Goal: Navigation & Orientation: Find specific page/section

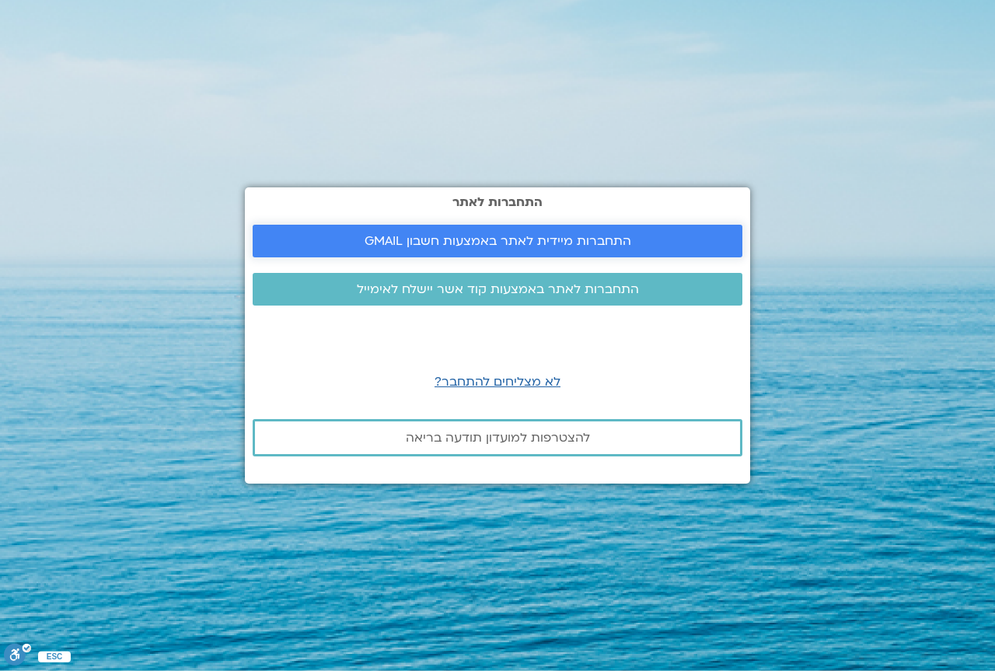
click at [548, 243] on span "התחברות מיידית לאתר באמצעות חשבון GMAIL" at bounding box center [498, 241] width 267 height 14
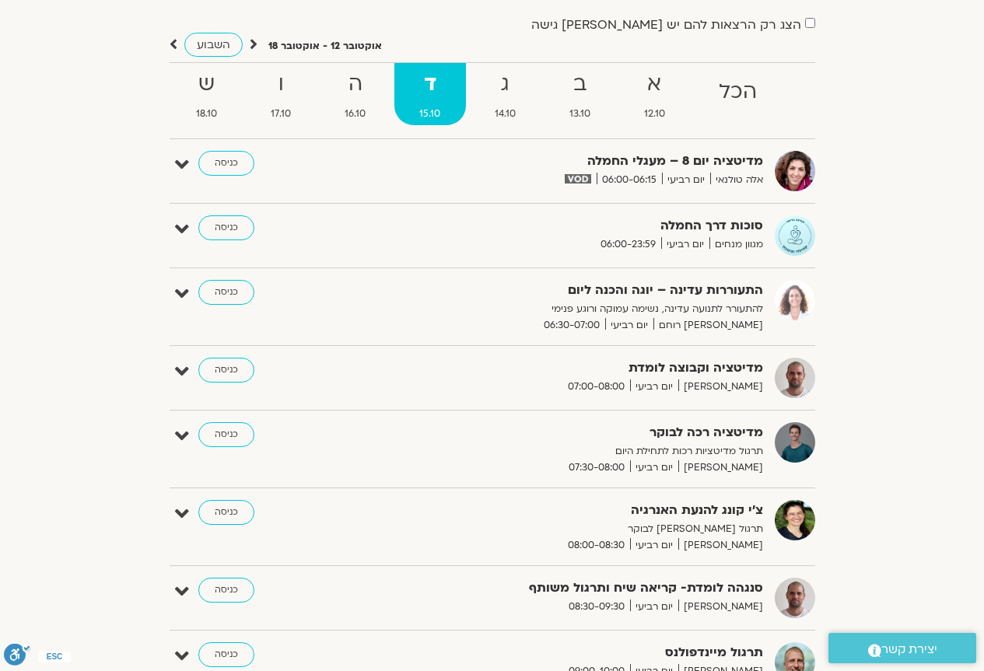
scroll to position [156, 0]
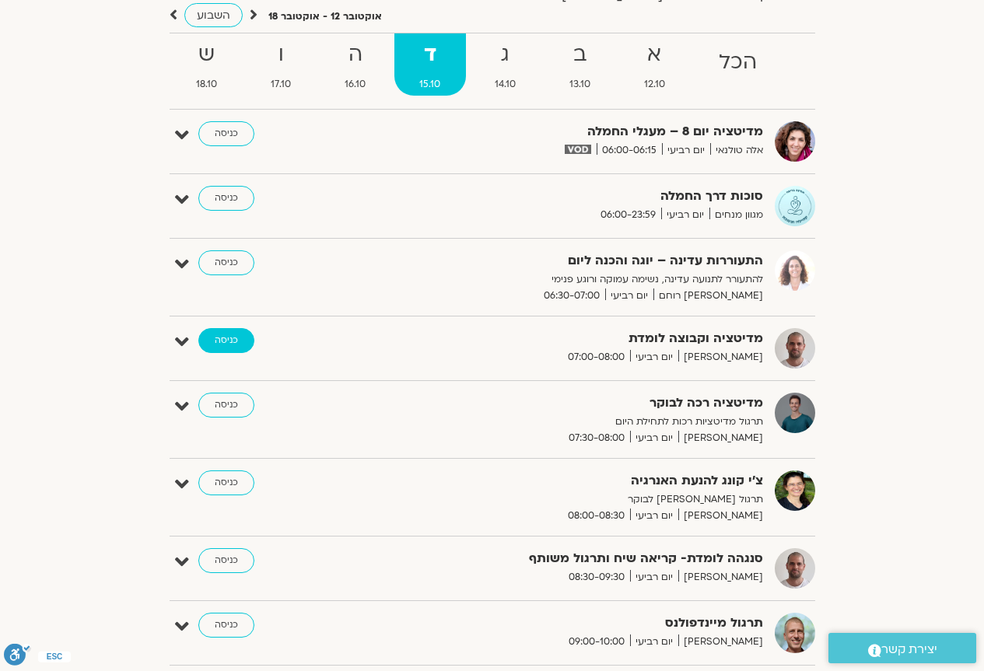
click at [231, 334] on link "כניסה" at bounding box center [226, 340] width 56 height 25
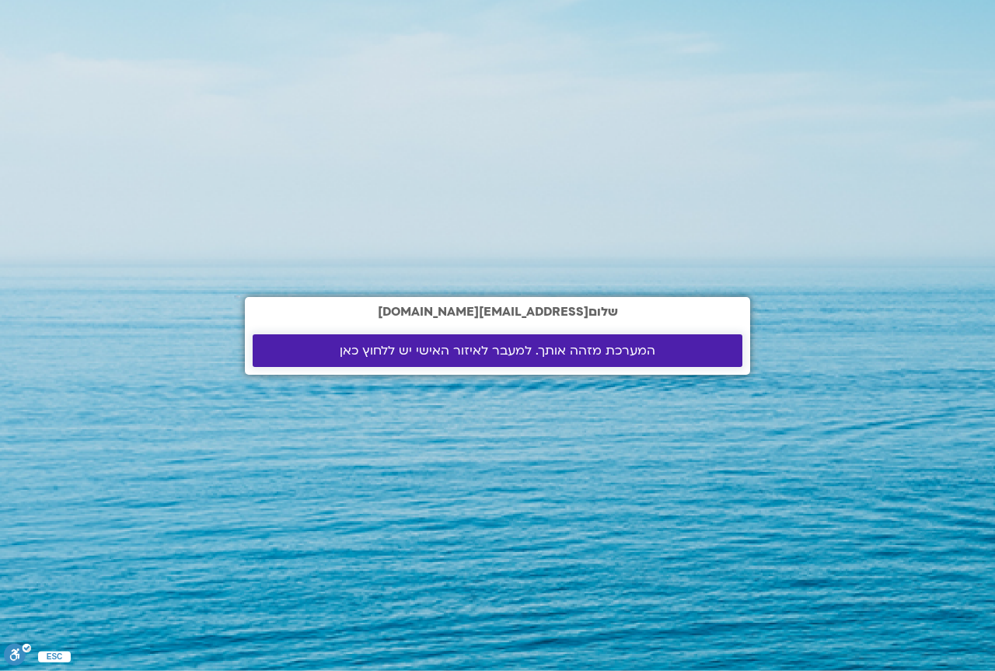
click at [523, 351] on span "המערכת מזהה אותך. למעבר לאיזור האישי יש ללחוץ כאן" at bounding box center [498, 351] width 316 height 14
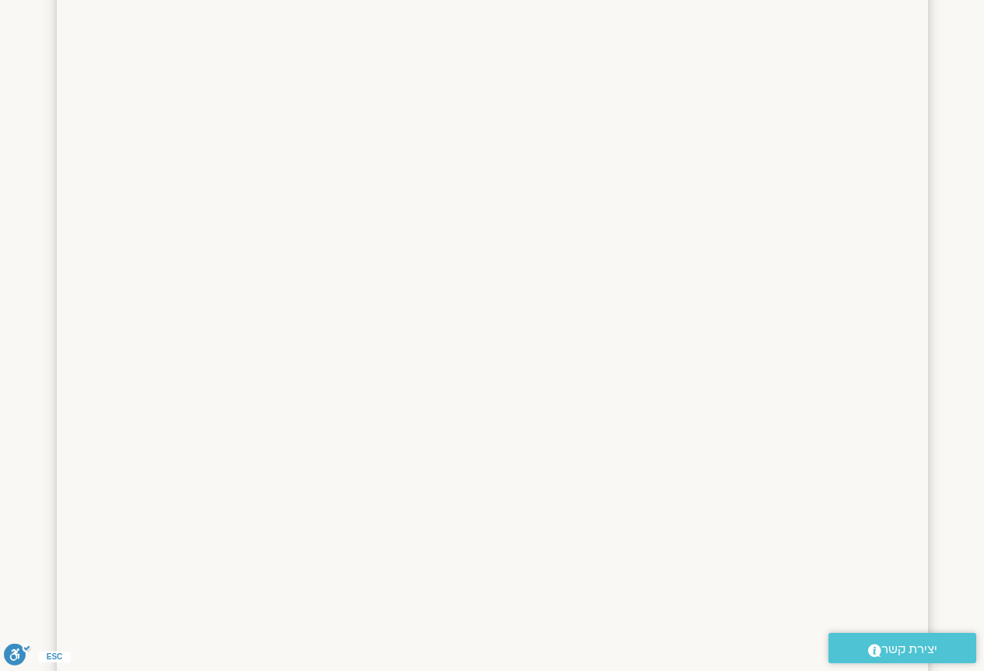
scroll to position [1628, 0]
